Goal: Find specific page/section: Locate item on page

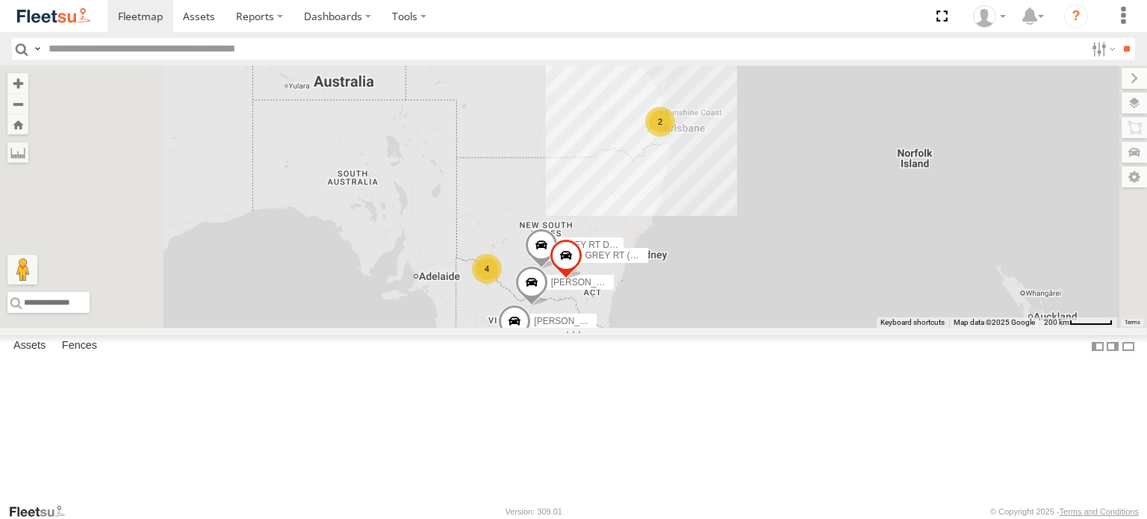
click at [0, 0] on div "GREEN BD (A)" at bounding box center [0, 0] width 0 height 0
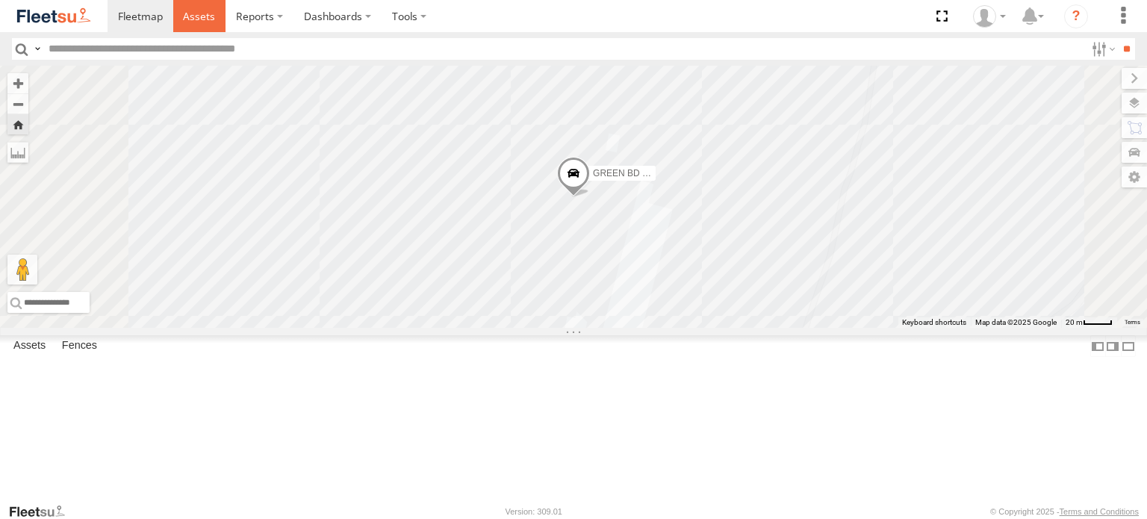
click at [206, 22] on span at bounding box center [199, 16] width 32 height 14
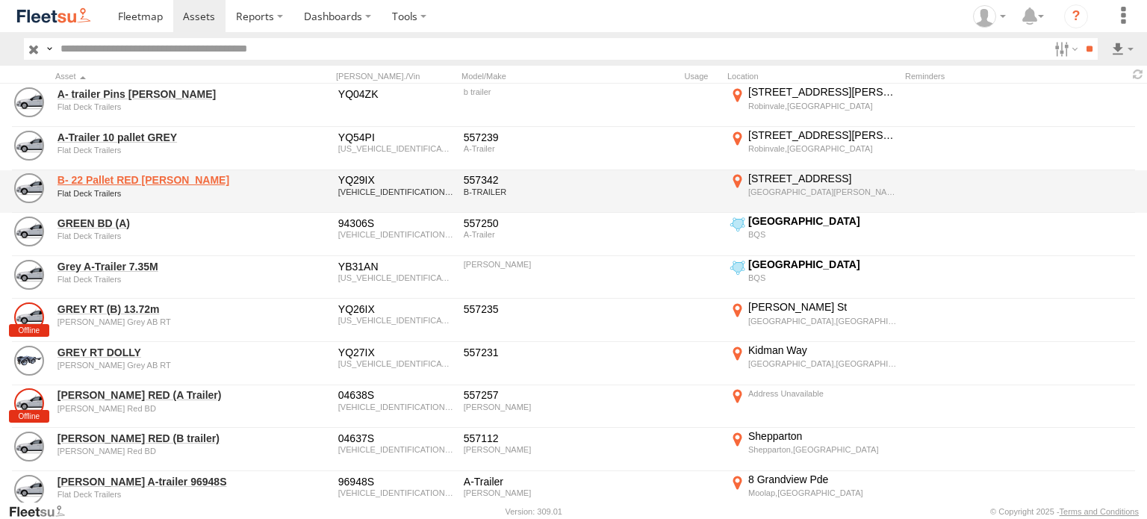
click at [139, 181] on link "B- 22 Pallet RED [PERSON_NAME]" at bounding box center [159, 179] width 205 height 13
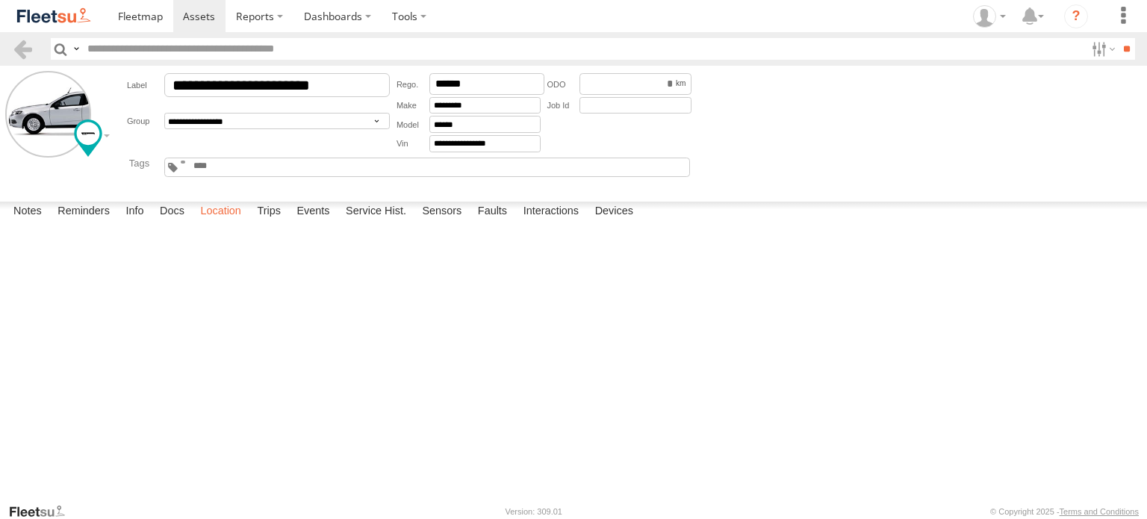
click at [220, 222] on label "Location" at bounding box center [221, 212] width 56 height 21
drag, startPoint x: 578, startPoint y: 393, endPoint x: 567, endPoint y: 280, distance: 114.0
click at [0, 0] on div "B- 22 Pallet RED [PERSON_NAME]" at bounding box center [0, 0] width 0 height 0
drag, startPoint x: 572, startPoint y: 352, endPoint x: 535, endPoint y: 370, distance: 41.4
click at [0, 0] on div "B- 22 Pallet RED [PERSON_NAME]" at bounding box center [0, 0] width 0 height 0
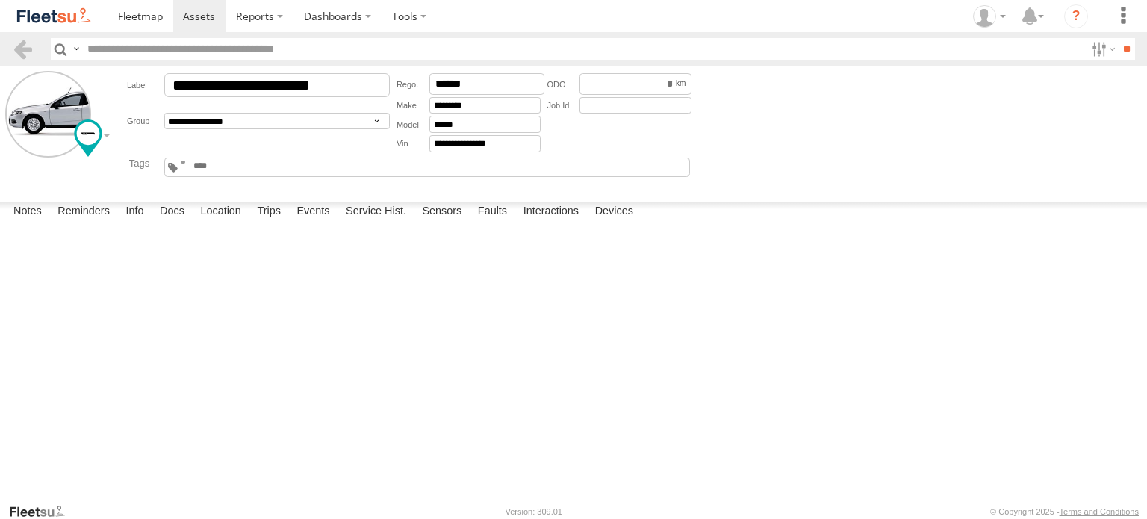
click at [0, 0] on span "B- 22 Pallet RED [PERSON_NAME]" at bounding box center [0, 0] width 0 height 0
click at [137, 17] on span at bounding box center [140, 16] width 45 height 14
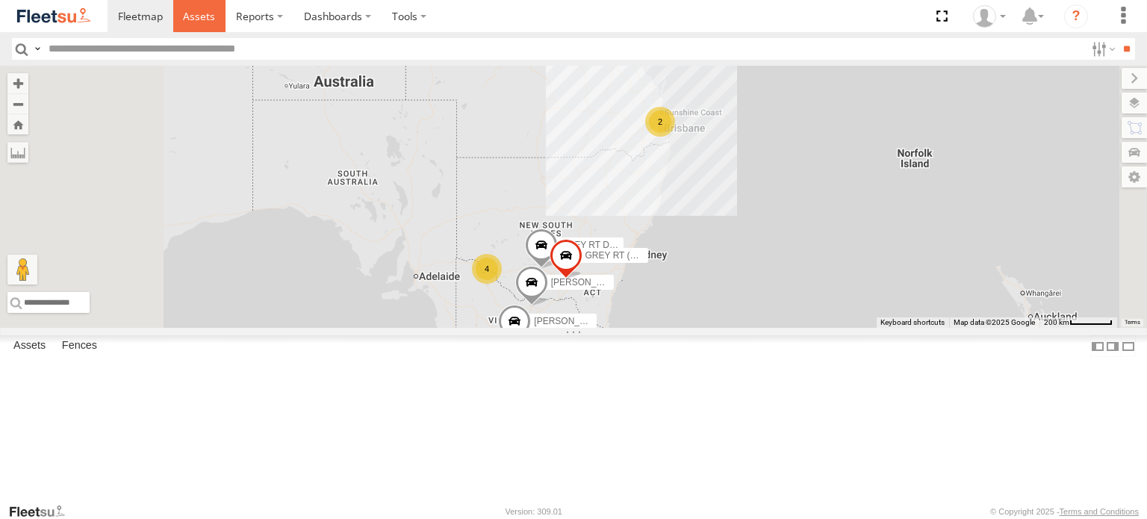
click at [207, 18] on span at bounding box center [199, 16] width 32 height 14
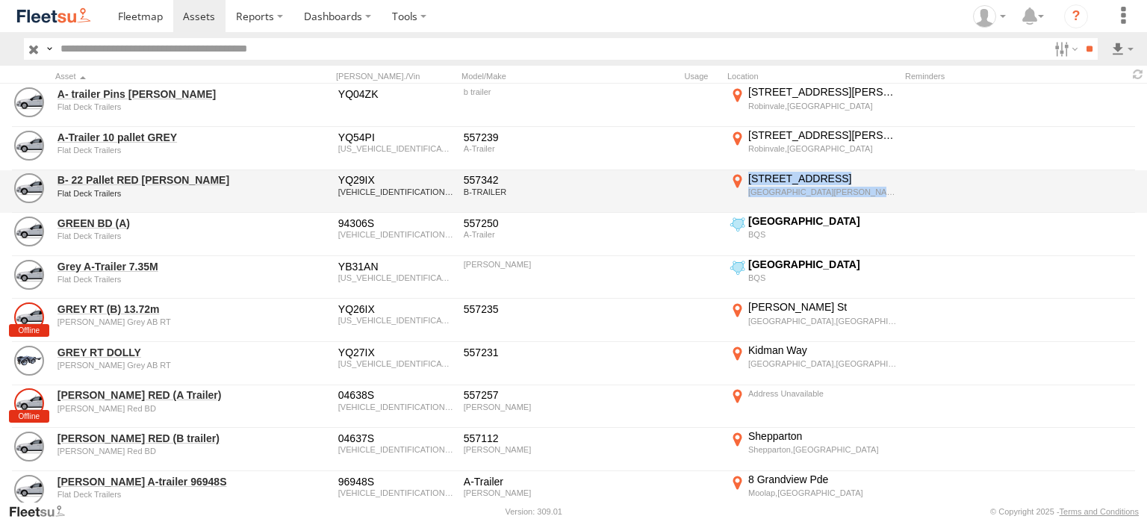
drag, startPoint x: 929, startPoint y: 181, endPoint x: 748, endPoint y: 179, distance: 180.7
click at [748, 179] on div "B- 22 Pallet RED [PERSON_NAME] Flat Deck Trailers YQ29IX [VEHICLE_IDENTIFICATIO…" at bounding box center [573, 191] width 1147 height 43
copy div "[STREET_ADDRESS][PERSON_NAME] 153.01476"
